Goal: Transaction & Acquisition: Purchase product/service

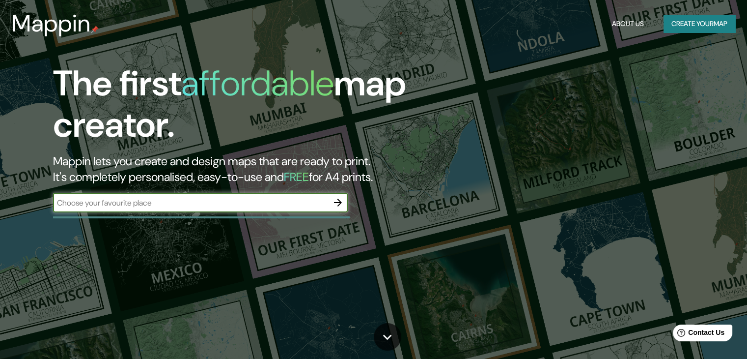
click at [140, 206] on input "text" at bounding box center [190, 202] width 275 height 11
type input "Petorca, valparíso"
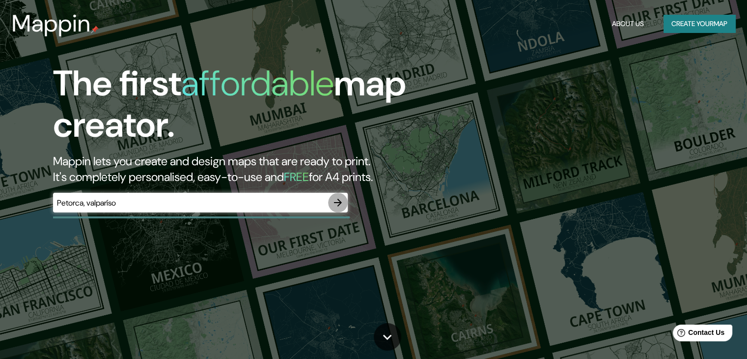
click at [340, 197] on icon "button" at bounding box center [338, 202] width 12 height 12
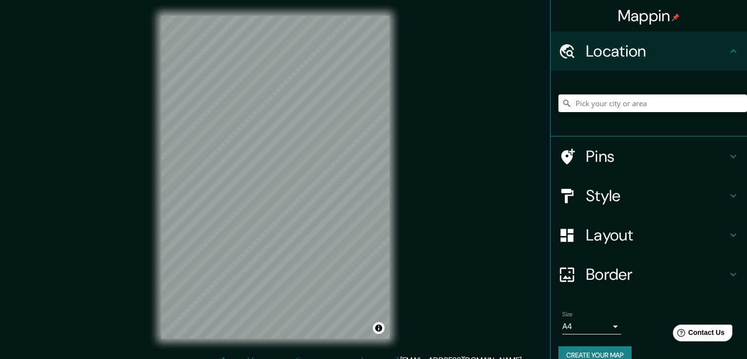
click at [594, 96] on input "Pick your city or area" at bounding box center [653, 103] width 189 height 18
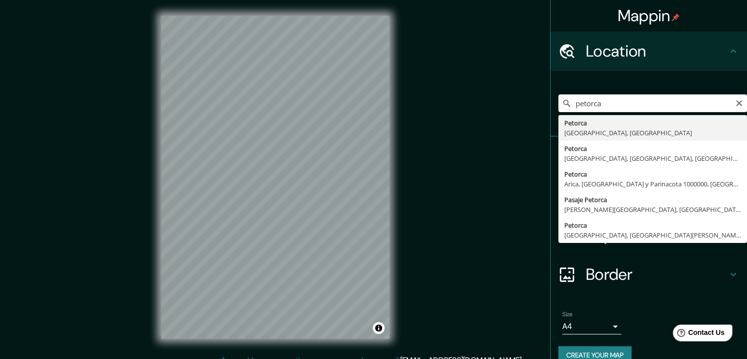
type input "[GEOGRAPHIC_DATA], [GEOGRAPHIC_DATA], [GEOGRAPHIC_DATA]"
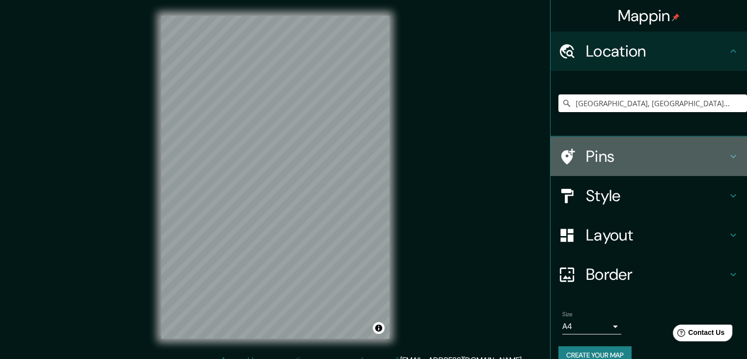
click at [605, 153] on h4 "Pins" at bounding box center [656, 156] width 141 height 20
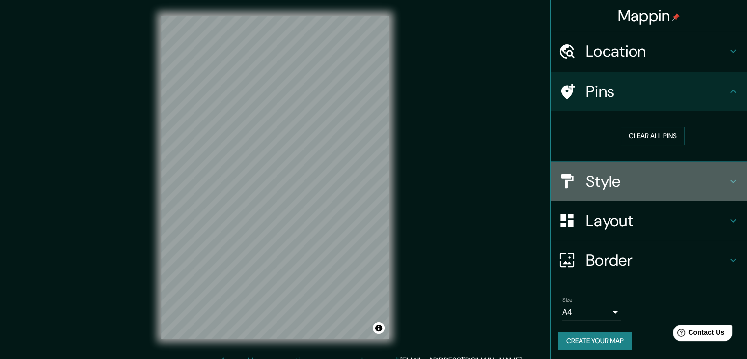
click at [589, 166] on div "Style" at bounding box center [649, 181] width 196 height 39
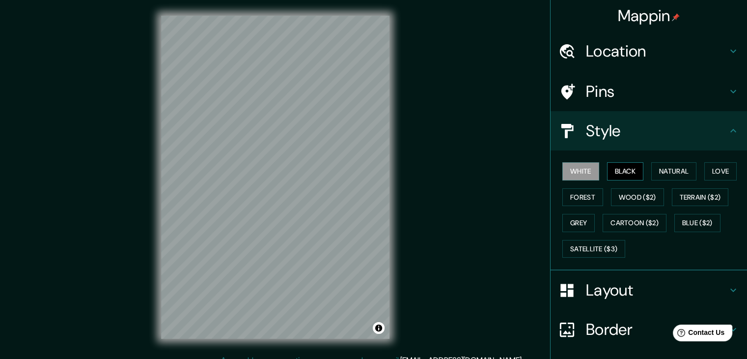
click at [612, 166] on button "Black" at bounding box center [625, 171] width 37 height 18
click at [654, 168] on button "Natural" at bounding box center [673, 171] width 45 height 18
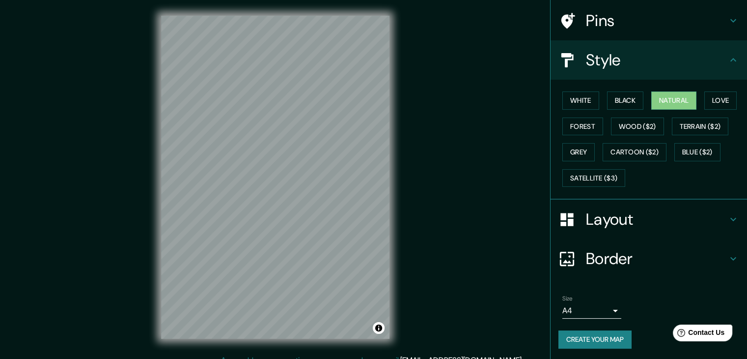
click at [600, 226] on h4 "Layout" at bounding box center [656, 219] width 141 height 20
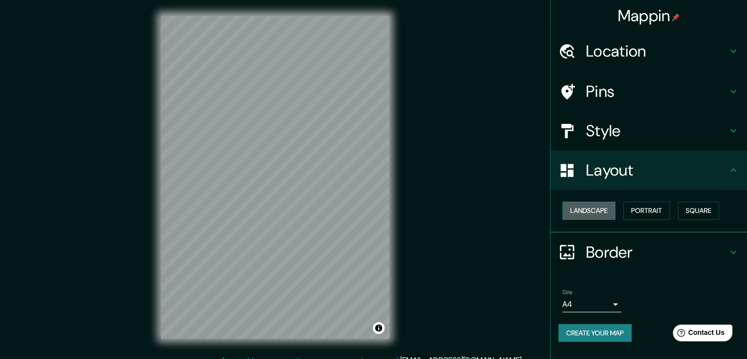
click at [589, 213] on button "Landscape" at bounding box center [588, 210] width 53 height 18
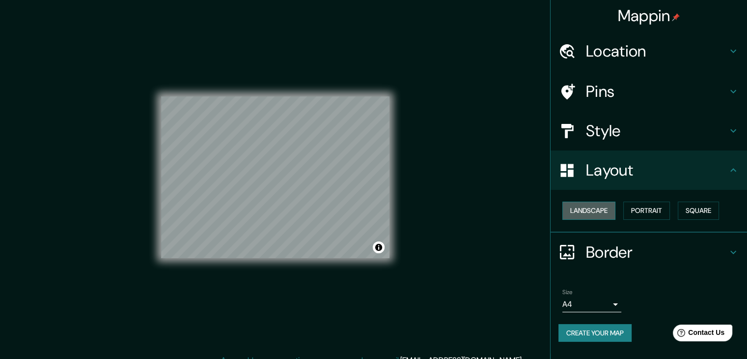
click at [589, 213] on button "Landscape" at bounding box center [588, 210] width 53 height 18
